Goal: Task Accomplishment & Management: Complete application form

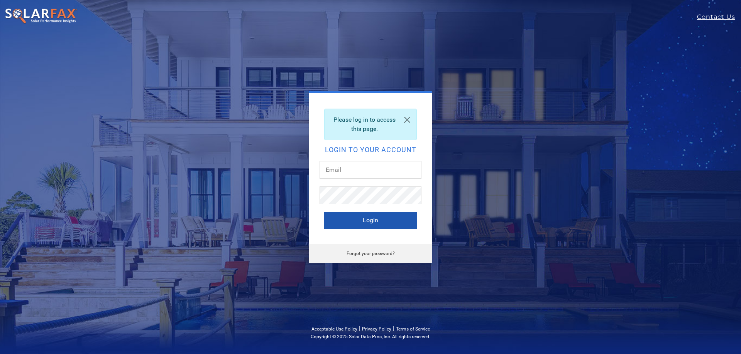
type input "ivah.rapolla@ambrosesolar.com"
click at [363, 219] on button "Login" at bounding box center [370, 220] width 93 height 17
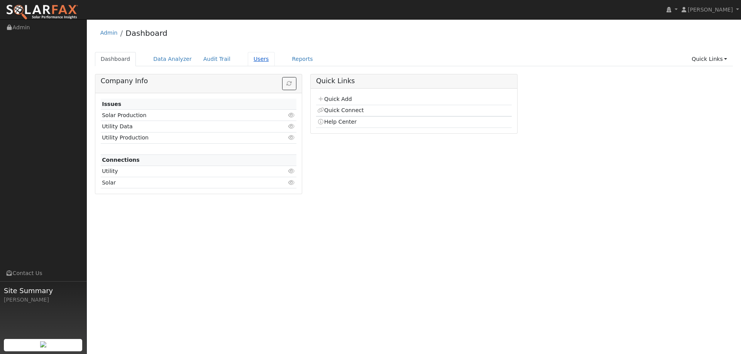
click at [248, 58] on link "Users" at bounding box center [261, 59] width 27 height 14
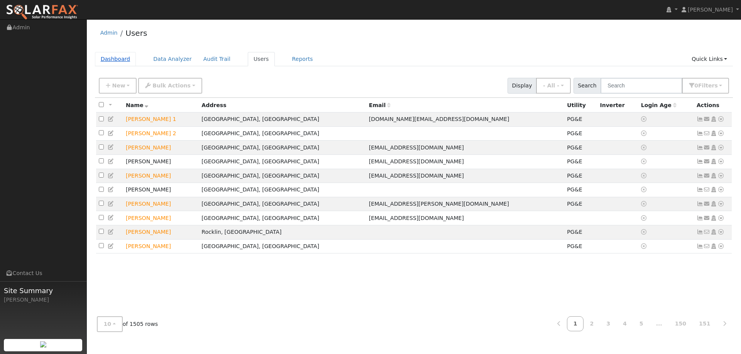
click at [113, 58] on link "Dashboard" at bounding box center [115, 59] width 41 height 14
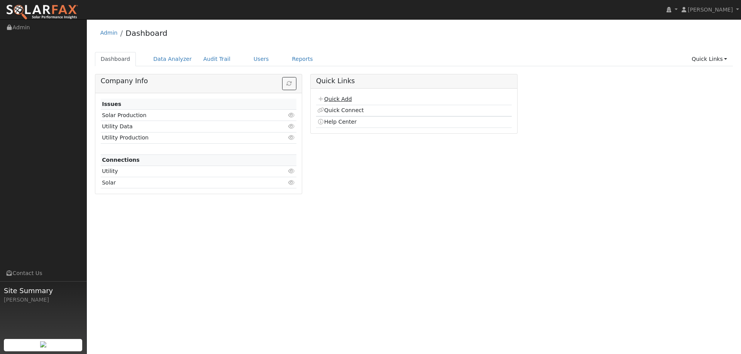
click at [338, 98] on link "Quick Add" at bounding box center [334, 99] width 34 height 6
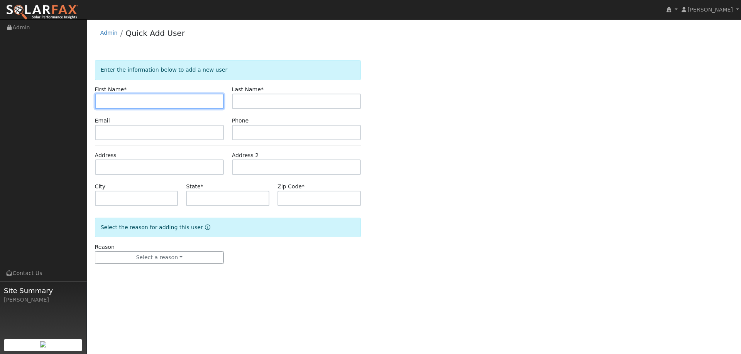
click at [143, 105] on input "text" at bounding box center [159, 101] width 129 height 15
paste input "Ami"
type input "Ami"
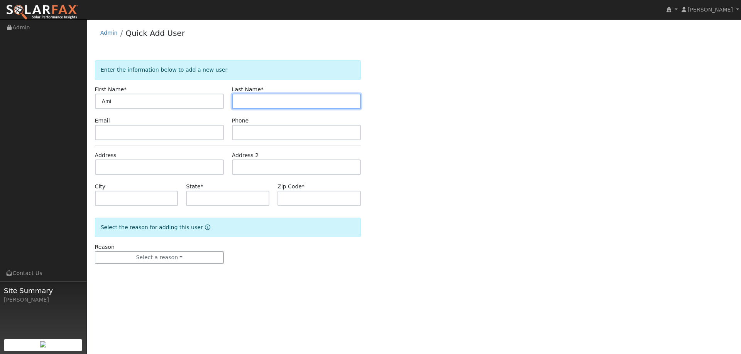
drag, startPoint x: 264, startPoint y: 99, endPoint x: 259, endPoint y: 101, distance: 5.2
click at [264, 99] on input "text" at bounding box center [296, 101] width 129 height 15
click at [260, 104] on input "text" at bounding box center [296, 101] width 129 height 15
paste input "Blackstone"
click at [239, 104] on input "Blackstone" at bounding box center [296, 101] width 129 height 15
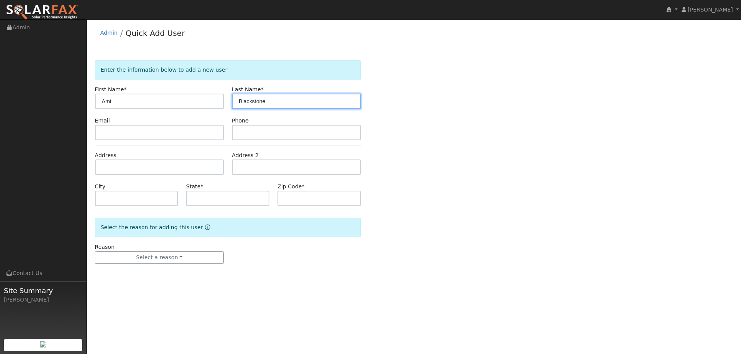
type input "Blackstone"
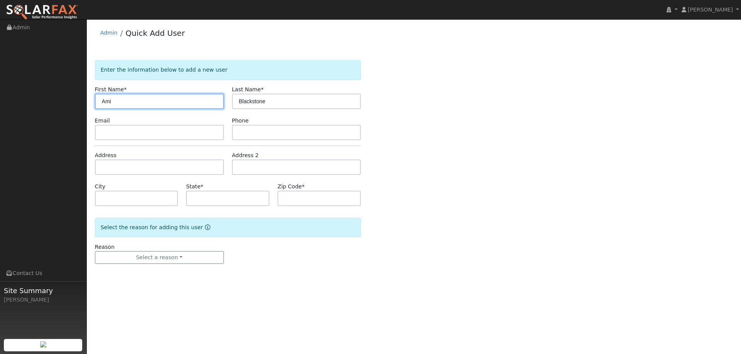
click at [104, 101] on input "Ami" at bounding box center [159, 101] width 129 height 15
type input "Ami"
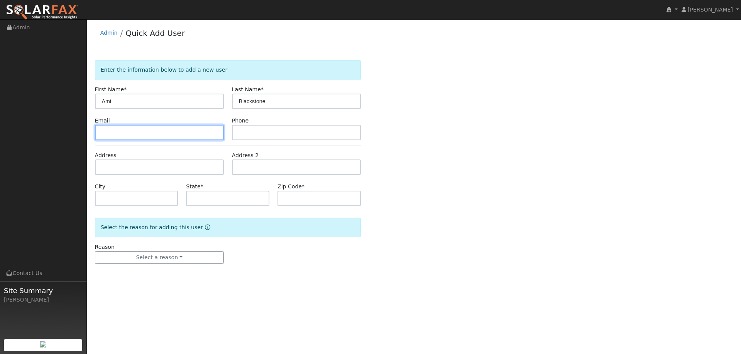
click at [136, 135] on input "text" at bounding box center [159, 132] width 129 height 15
click at [130, 135] on input "text" at bounding box center [159, 132] width 129 height 15
paste input "dustrboy@gmail.com"
click at [101, 132] on input "dustrboy@gmail.com" at bounding box center [159, 132] width 129 height 15
type input "dustrboy@gmail.com"
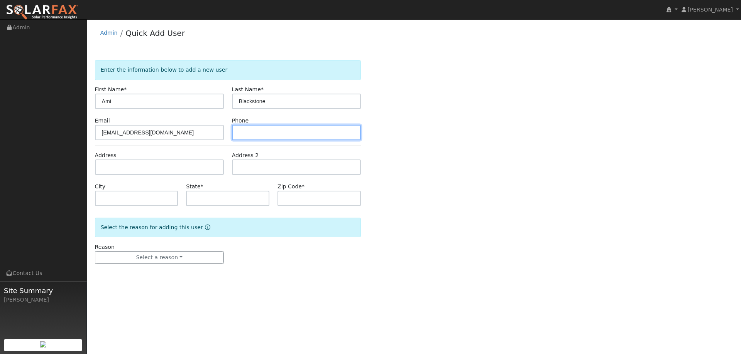
click at [277, 133] on input "text" at bounding box center [296, 132] width 129 height 15
click at [245, 134] on input "text" at bounding box center [296, 132] width 129 height 15
paste input "(707) 396-1986"
click at [241, 133] on input "(707) 396-1986" at bounding box center [296, 132] width 129 height 15
click at [240, 133] on input "(707) 396-1986" at bounding box center [296, 132] width 129 height 15
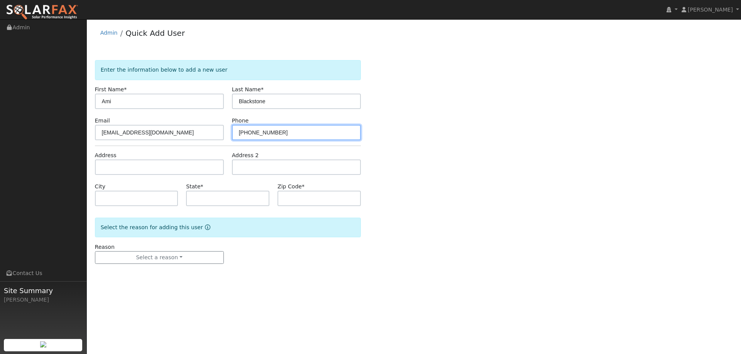
type input "(707) 396-1986"
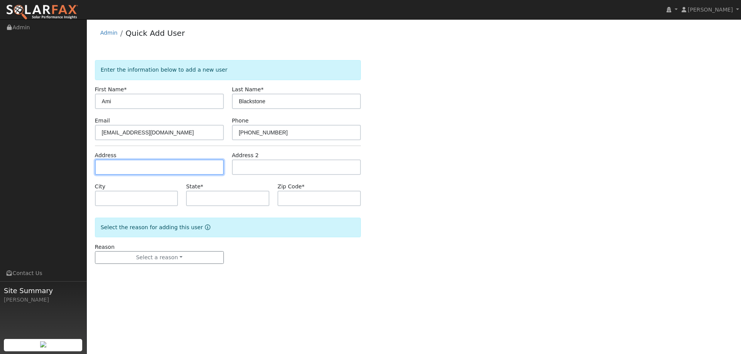
click at [164, 168] on input "text" at bounding box center [159, 167] width 129 height 15
click at [115, 166] on input "text" at bounding box center [159, 167] width 129 height 15
paste input "185 Saybrook Ave"
type input "185 Saybrook Avenue"
type input "Vacaville"
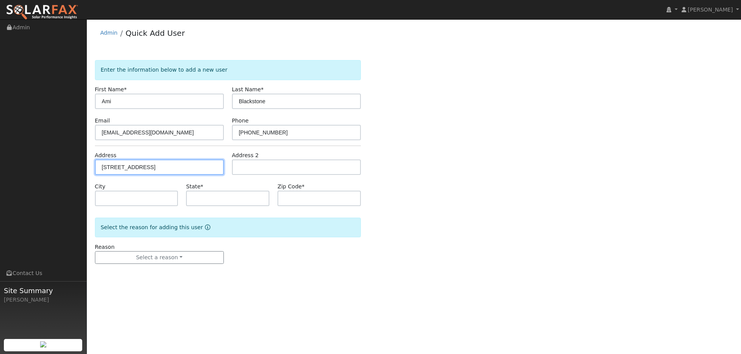
type input "CA"
type input "95687"
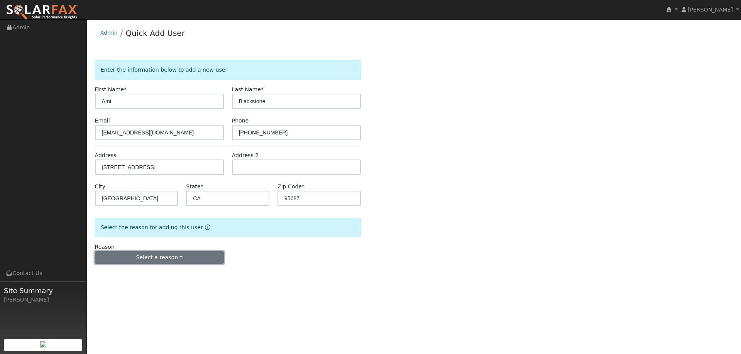
click at [206, 257] on button "Select a reason" at bounding box center [159, 257] width 129 height 13
click at [156, 272] on link "New lead" at bounding box center [137, 273] width 85 height 11
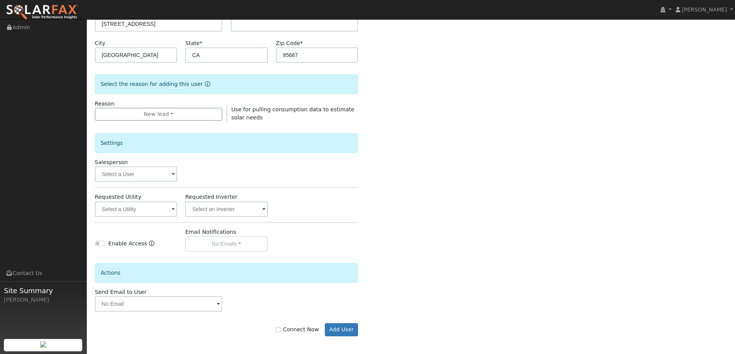
scroll to position [145, 0]
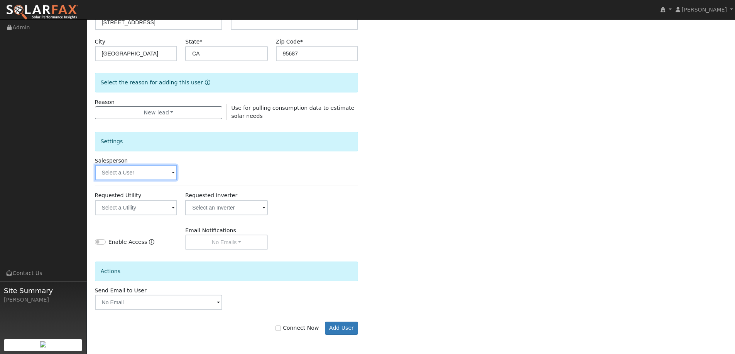
click at [155, 172] on input "text" at bounding box center [136, 172] width 83 height 15
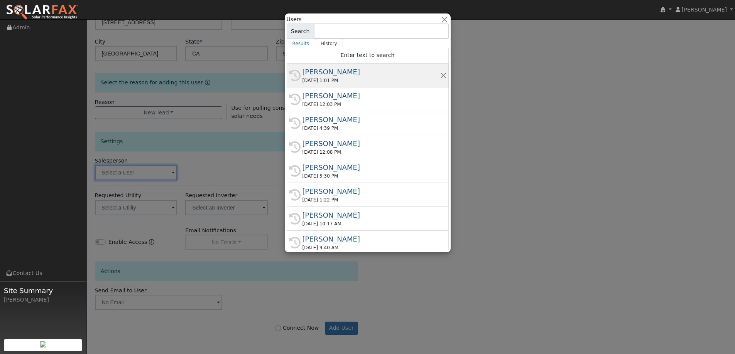
click at [360, 71] on div "Paul Barber" at bounding box center [370, 72] width 137 height 10
type input "Paul Barber"
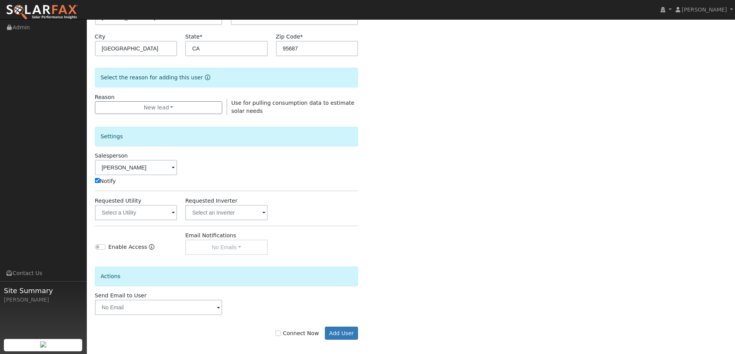
scroll to position [155, 0]
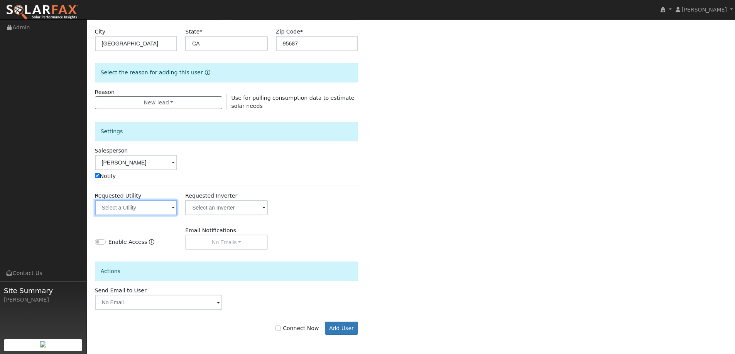
click at [162, 206] on input "text" at bounding box center [136, 207] width 83 height 15
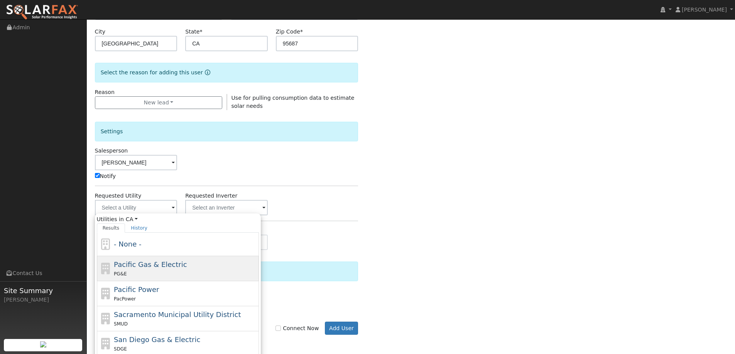
click at [207, 265] on div "Pacific Gas & Electric PG&E" at bounding box center [185, 269] width 143 height 19
type input "Pacific Gas & Electric"
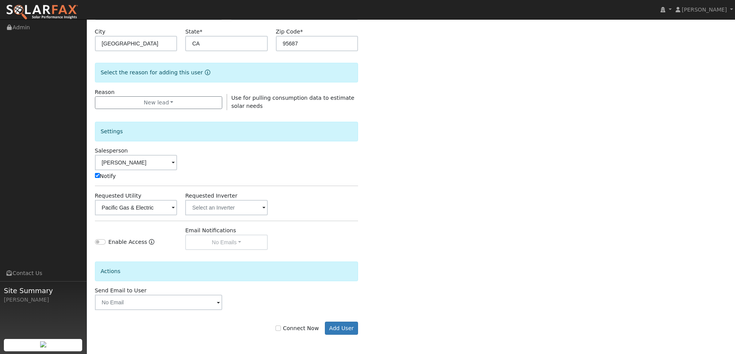
click at [287, 327] on label "Connect Now" at bounding box center [296, 329] width 43 height 8
click at [281, 327] on input "Connect Now" at bounding box center [277, 328] width 5 height 5
checkbox input "true"
click at [341, 330] on button "Add User" at bounding box center [342, 328] width 34 height 13
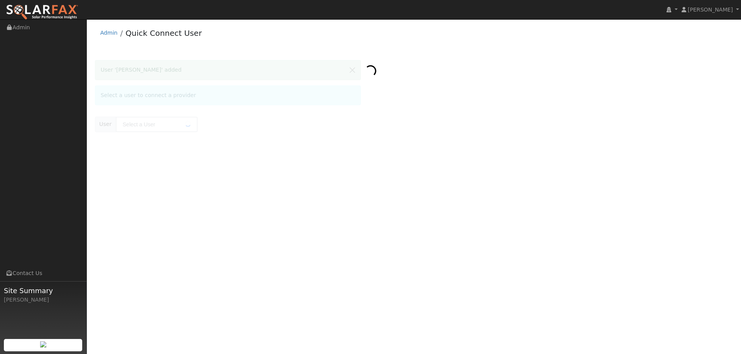
type input "[PERSON_NAME]"
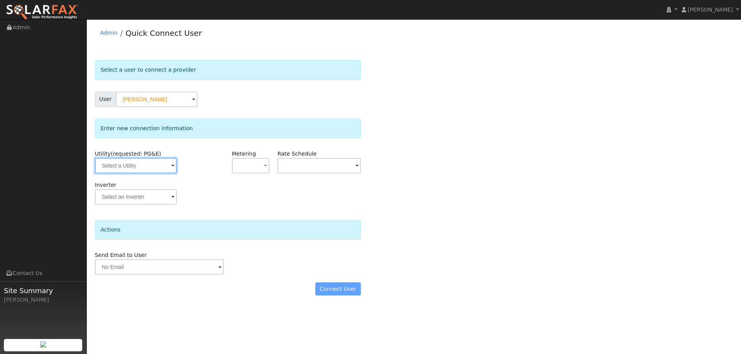
click at [154, 160] on input "text" at bounding box center [136, 165] width 82 height 15
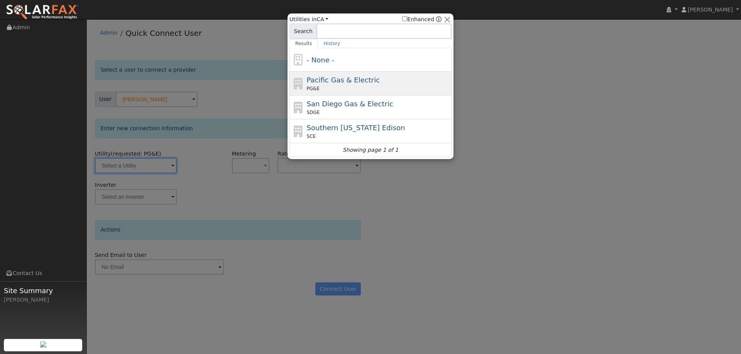
click at [344, 83] on span "Pacific Gas & Electric" at bounding box center [343, 80] width 73 height 8
type input "PG&E"
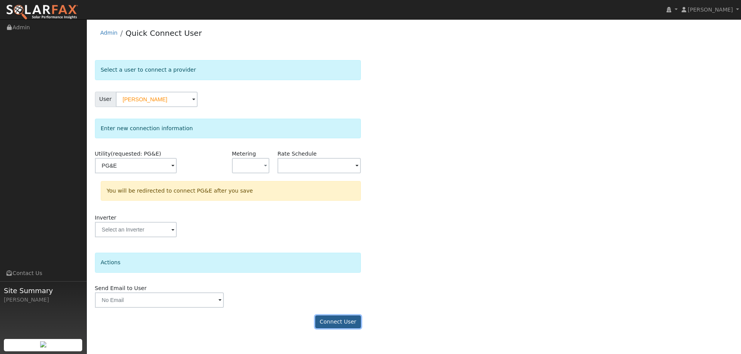
click at [327, 321] on button "Connect User" at bounding box center [338, 322] width 46 height 13
